Goal: Information Seeking & Learning: Learn about a topic

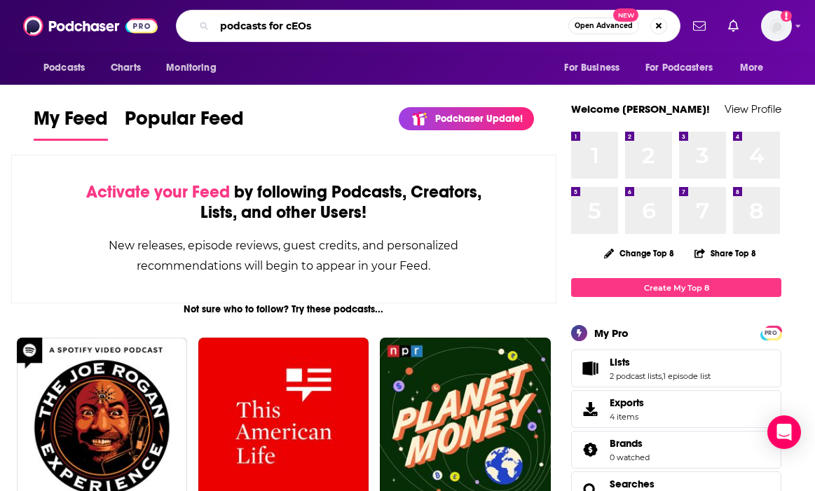
type input "podcasts for cEOs"
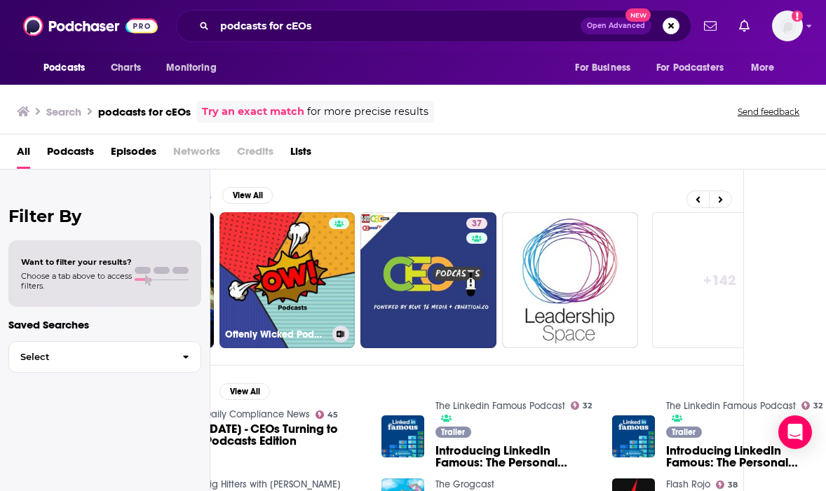
scroll to position [0, 695]
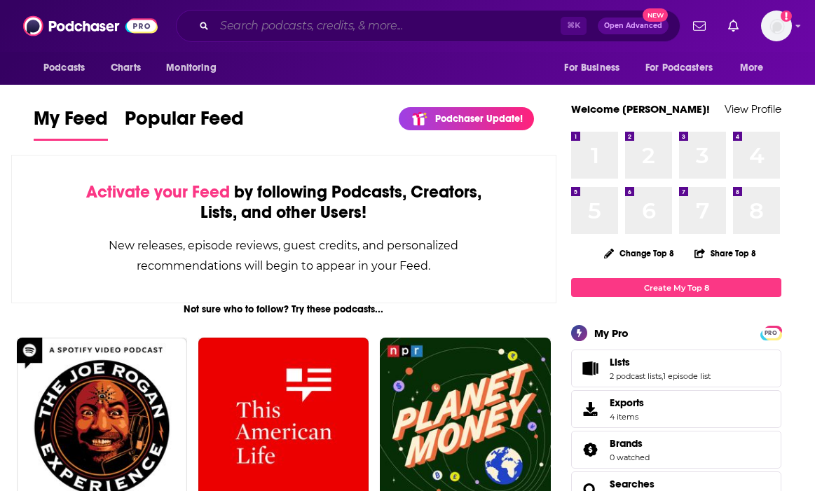
click at [301, 33] on input "Search podcasts, credits, & more..." at bounding box center [388, 26] width 346 height 22
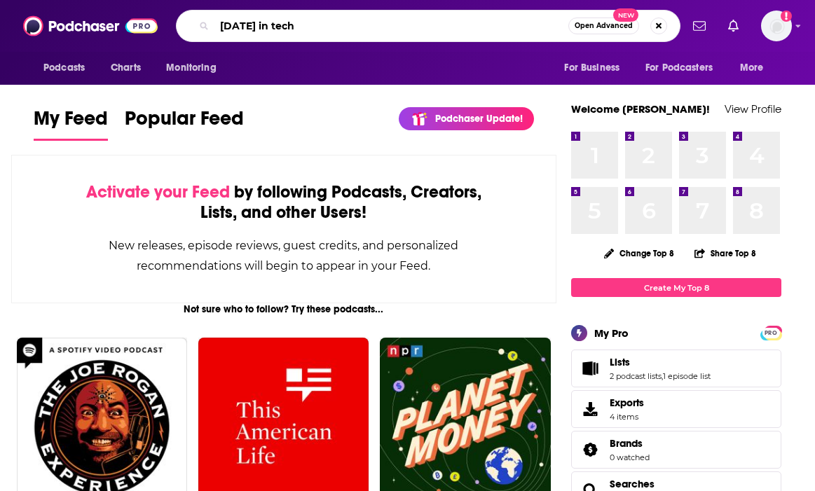
type input "today in tech"
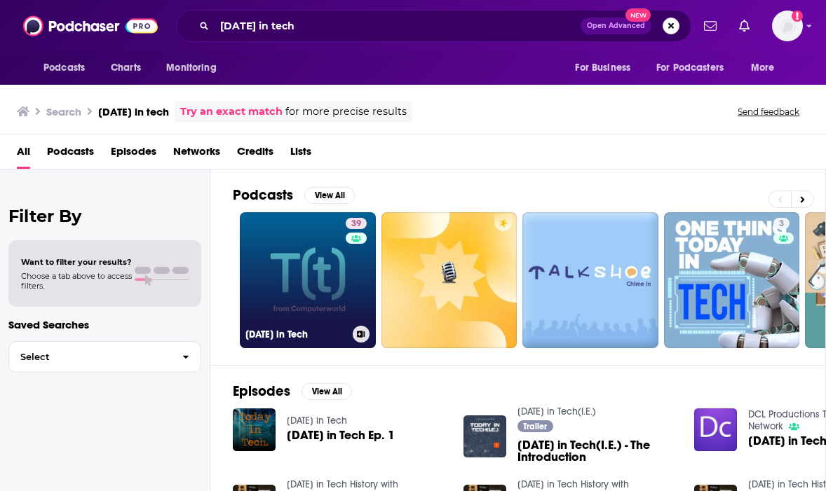
click at [316, 285] on link "39 Today in Tech" at bounding box center [308, 280] width 136 height 136
